Goal: Transaction & Acquisition: Purchase product/service

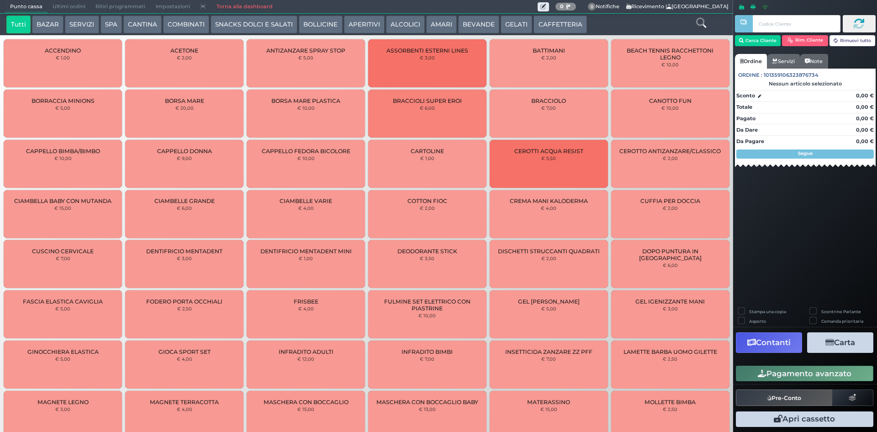
click at [697, 17] on link at bounding box center [701, 22] width 10 height 13
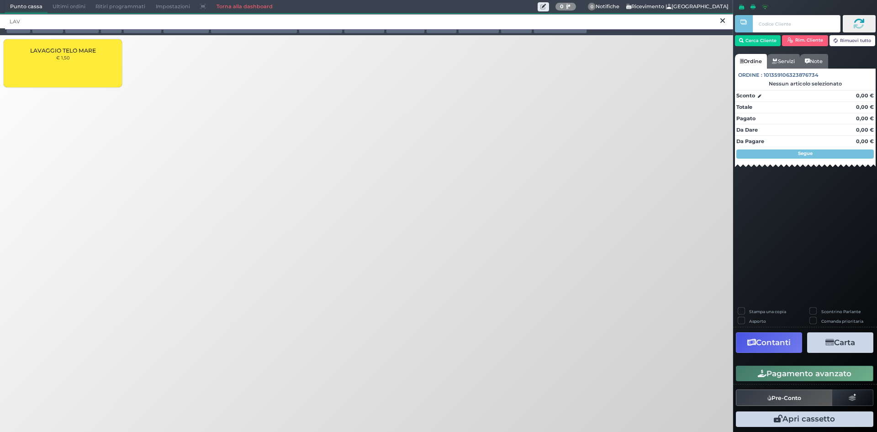
type input "LAV"
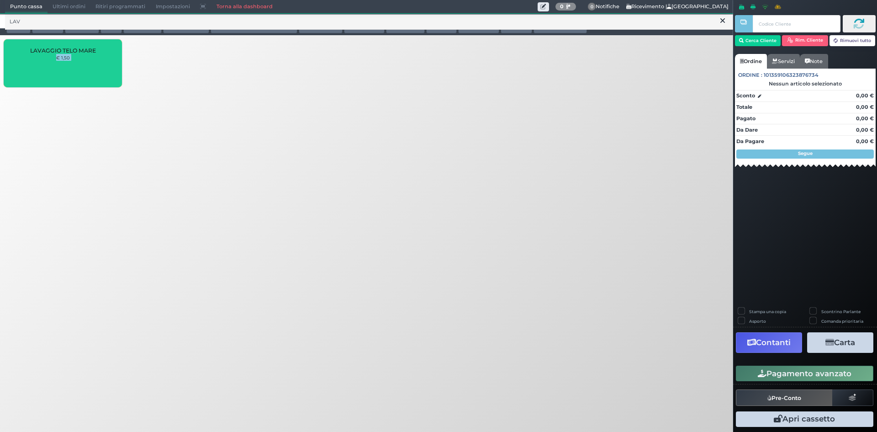
click at [30, 63] on div "LAVAGGIO TELO MARE € 1,50" at bounding box center [63, 63] width 118 height 48
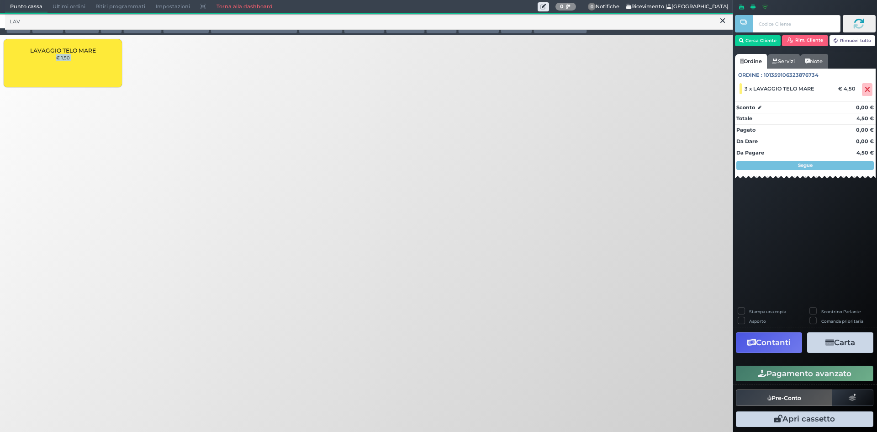
click at [773, 377] on button "Pagamento avanzato" at bounding box center [804, 373] width 137 height 16
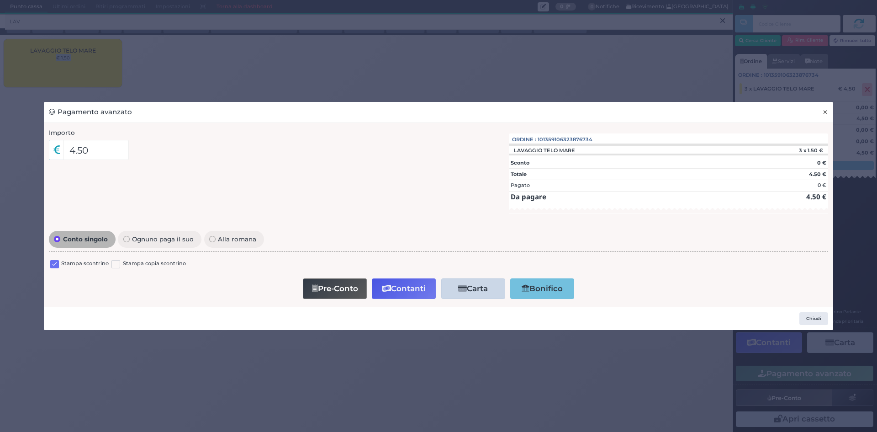
drag, startPoint x: 823, startPoint y: 114, endPoint x: 786, endPoint y: 80, distance: 50.1
click at [822, 113] on span "×" at bounding box center [825, 112] width 6 height 10
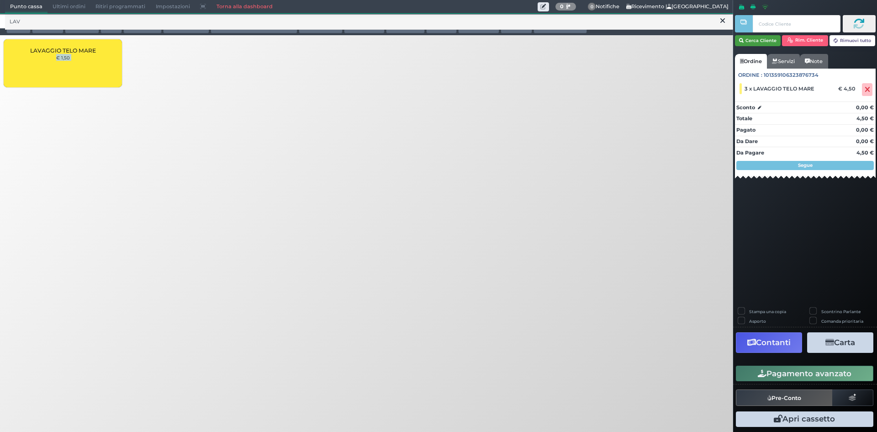
click at [763, 39] on button "Cerca Cliente" at bounding box center [758, 40] width 46 height 11
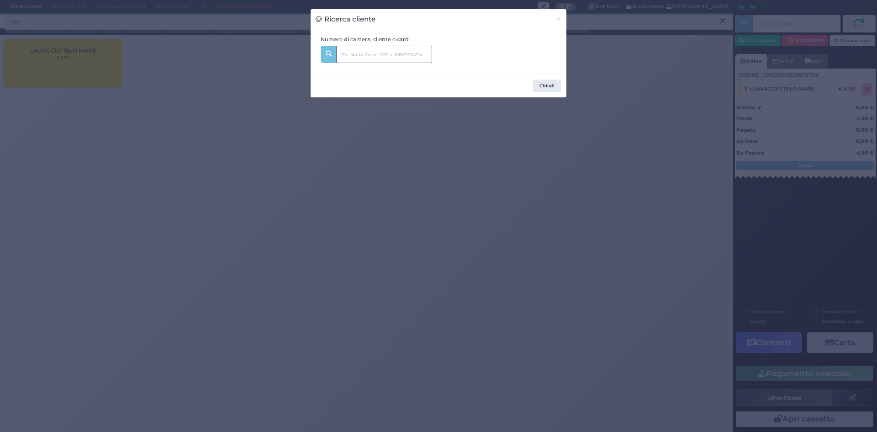
click at [388, 58] on input "text" at bounding box center [384, 54] width 96 height 17
type input "315"
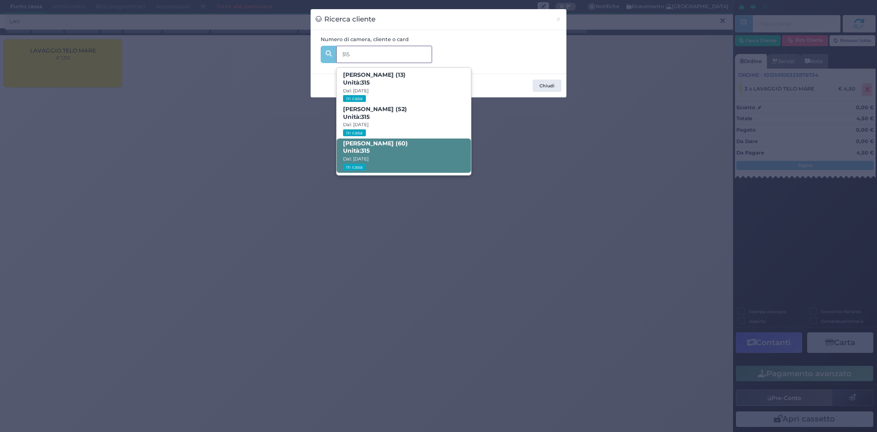
click at [403, 147] on span "[PERSON_NAME] (60) Unità: 315 Dal: [DATE] In casa" at bounding box center [404, 155] width 134 height 34
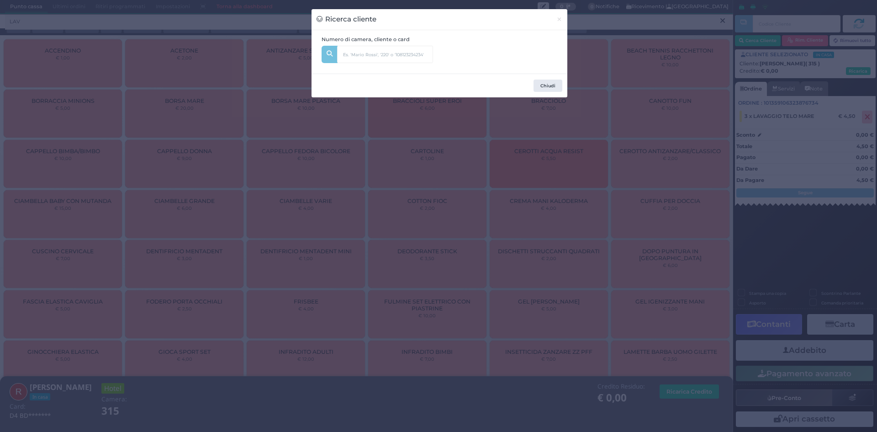
click at [656, 121] on div "Ricerca cliente × Numero di camera, cliente o card 315 [PERSON_NAME] (13) Unità…" at bounding box center [438, 216] width 877 height 432
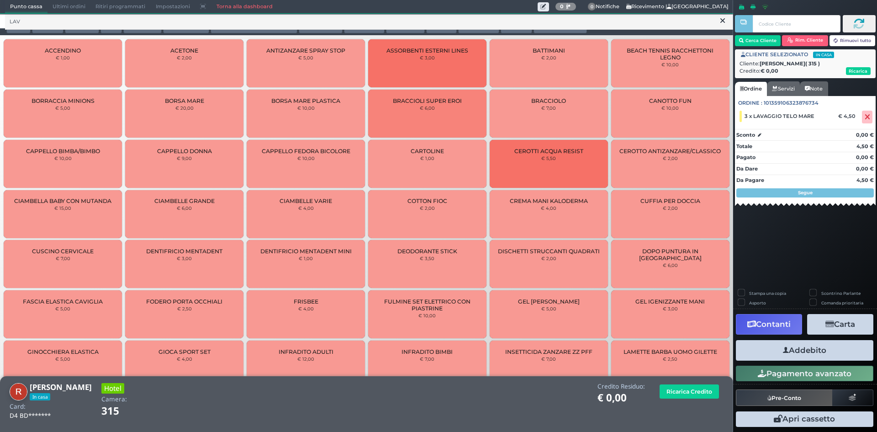
click at [815, 352] on button "Addebito" at bounding box center [804, 350] width 137 height 21
